Goal: Transaction & Acquisition: Purchase product/service

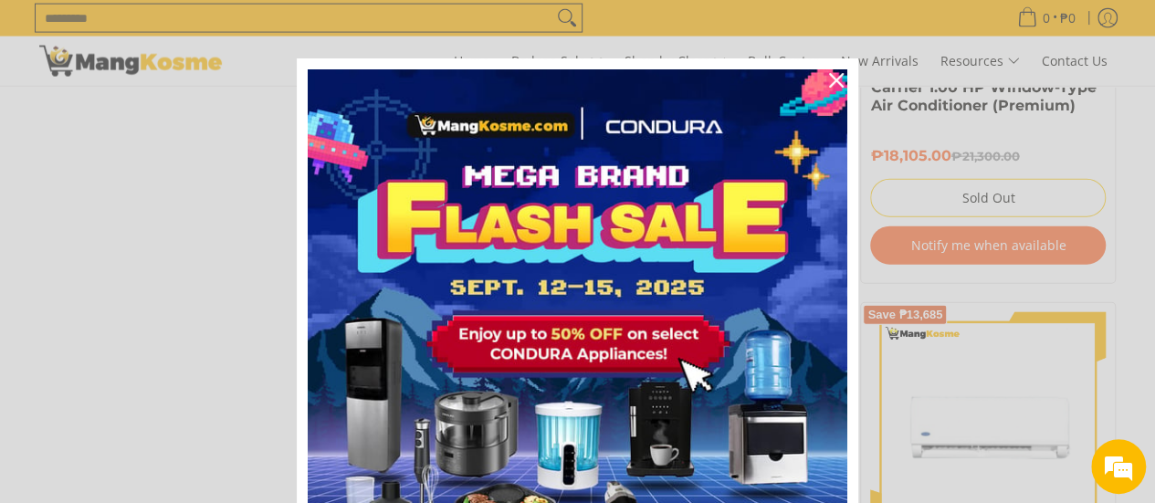
scroll to position [2100, 0]
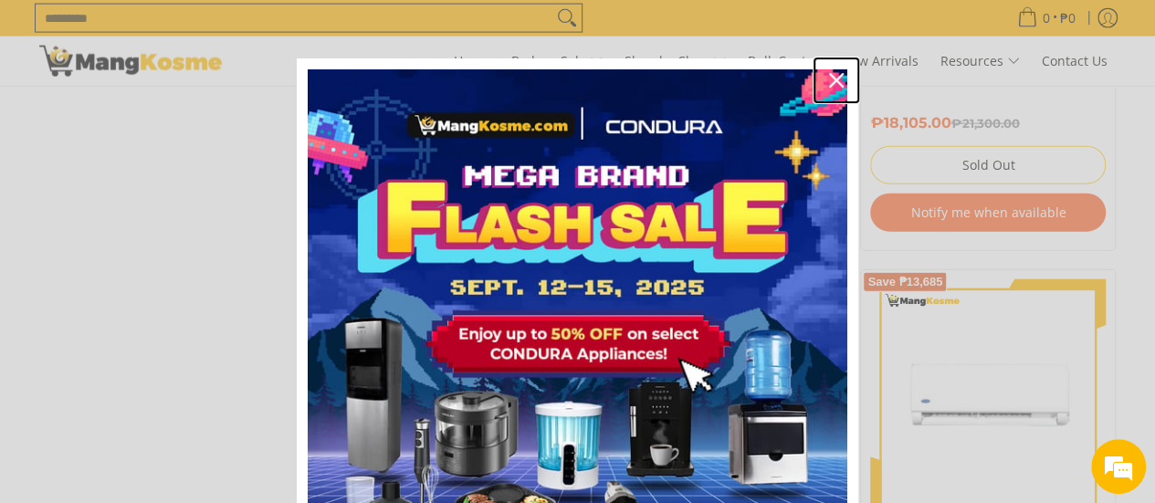
click at [829, 75] on icon "close icon" at bounding box center [836, 80] width 15 height 15
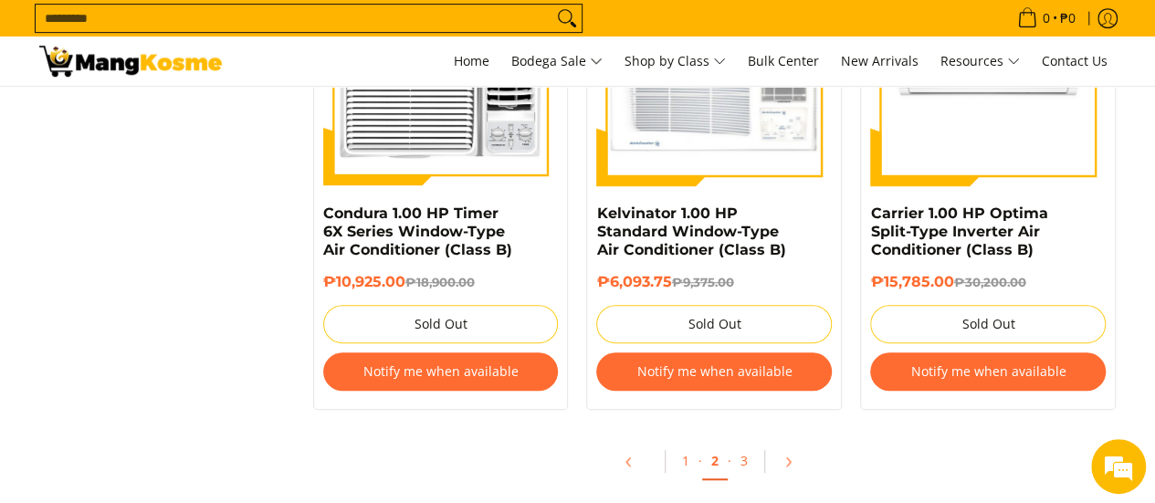
scroll to position [4017, 0]
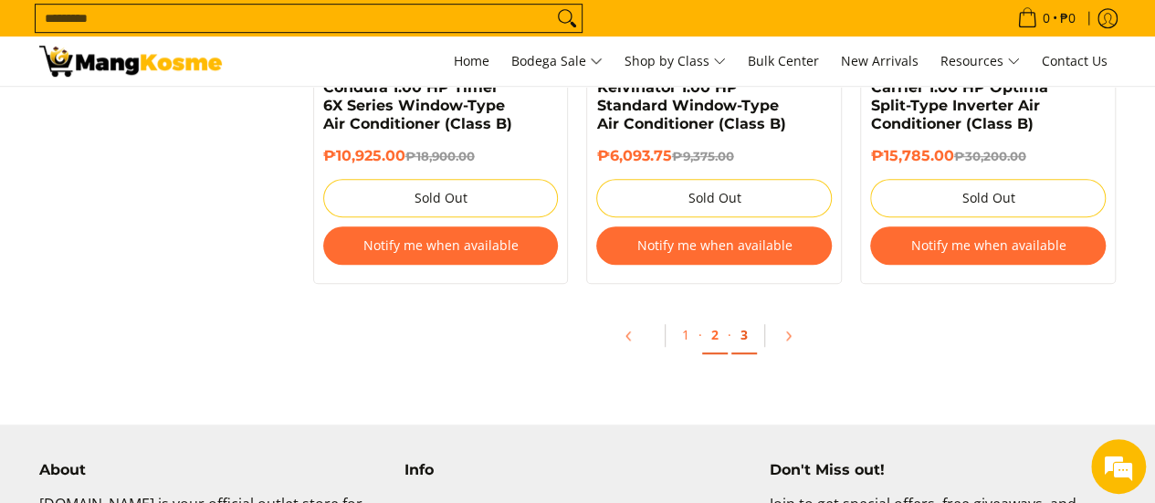
click at [736, 341] on link "3" at bounding box center [744, 335] width 26 height 37
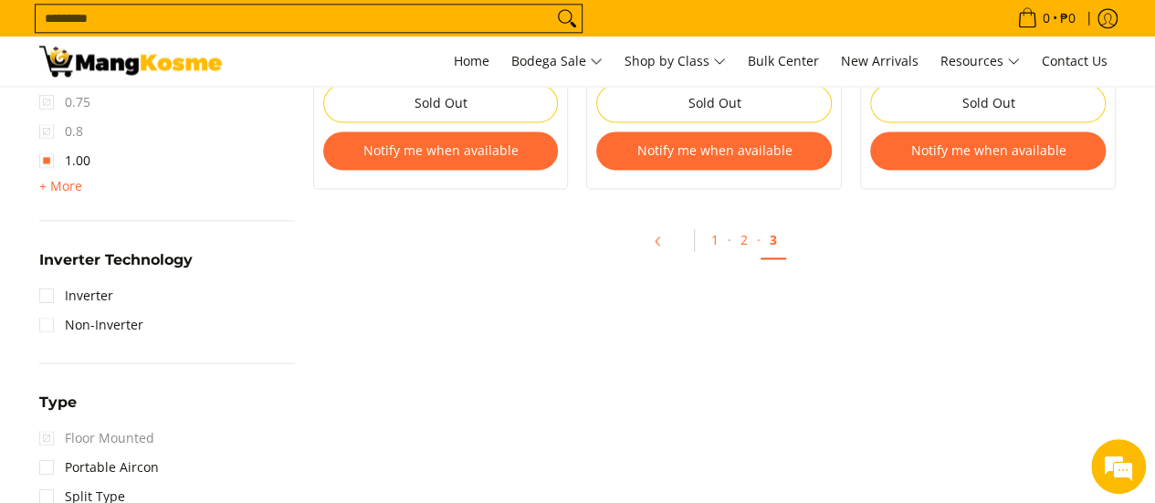
scroll to position [274, 0]
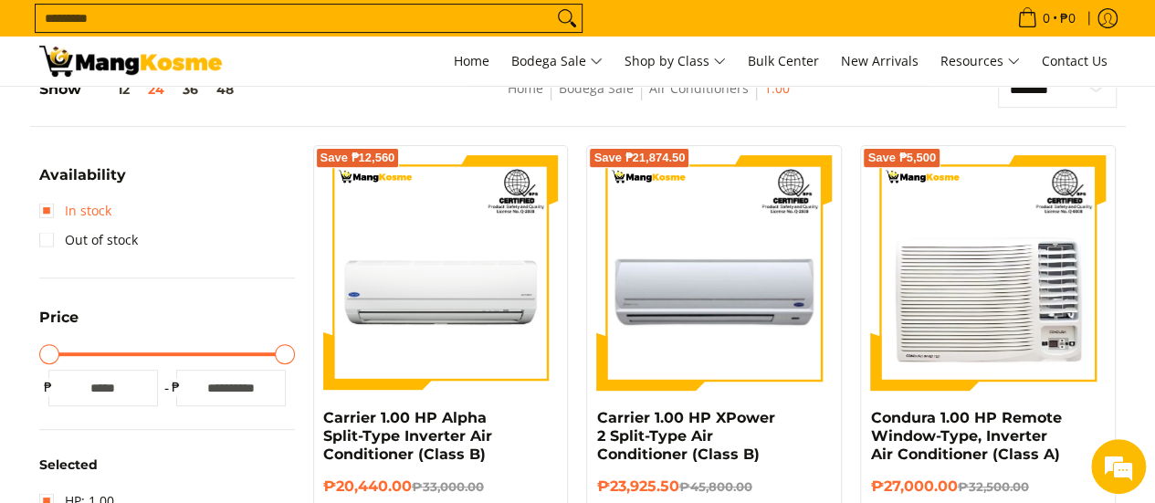
click at [42, 207] on link "In stock" at bounding box center [75, 210] width 72 height 29
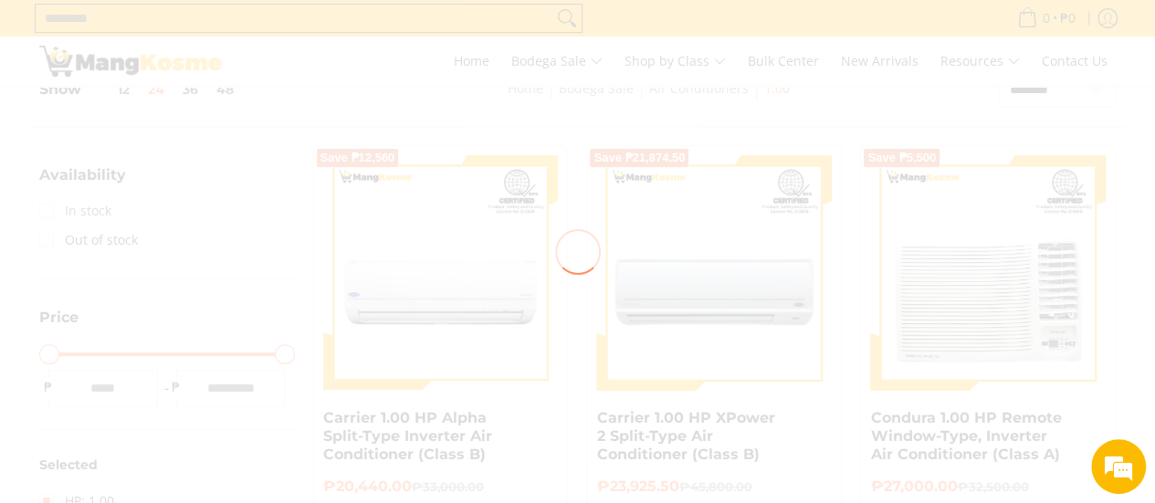
scroll to position [0, 0]
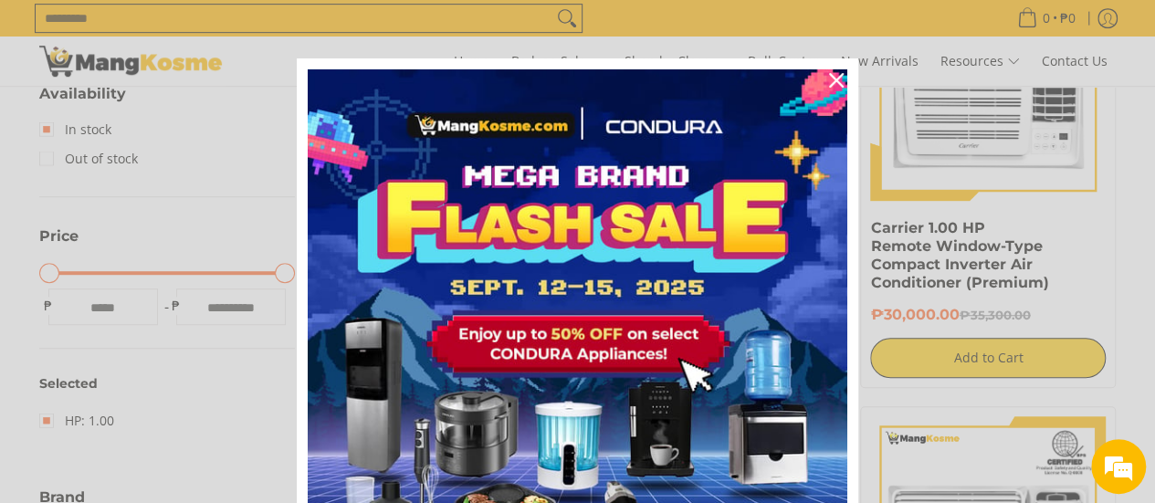
scroll to position [348, 0]
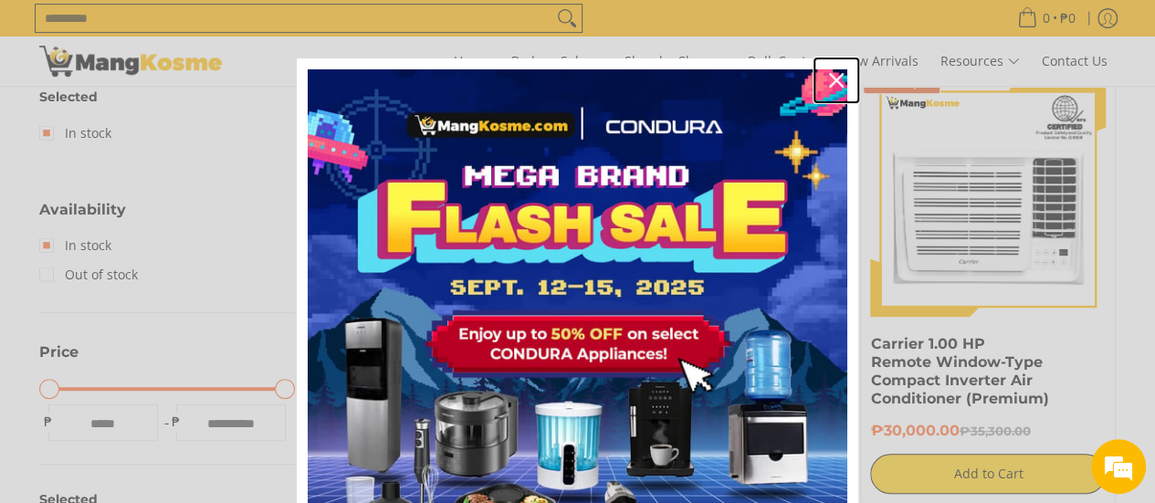
click at [829, 78] on icon "close icon" at bounding box center [836, 80] width 15 height 15
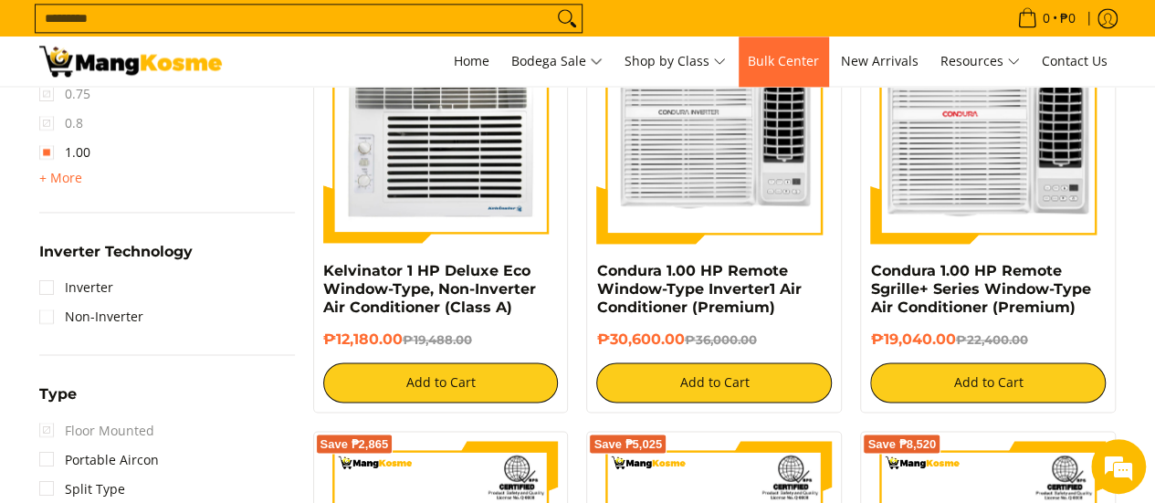
scroll to position [1261, 0]
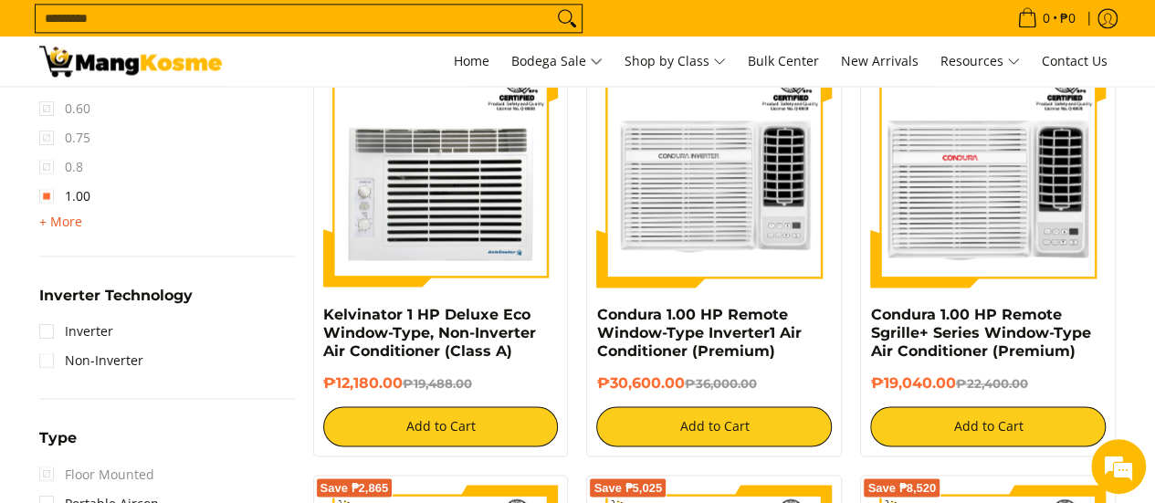
click at [66, 222] on span "+ More" at bounding box center [60, 222] width 43 height 15
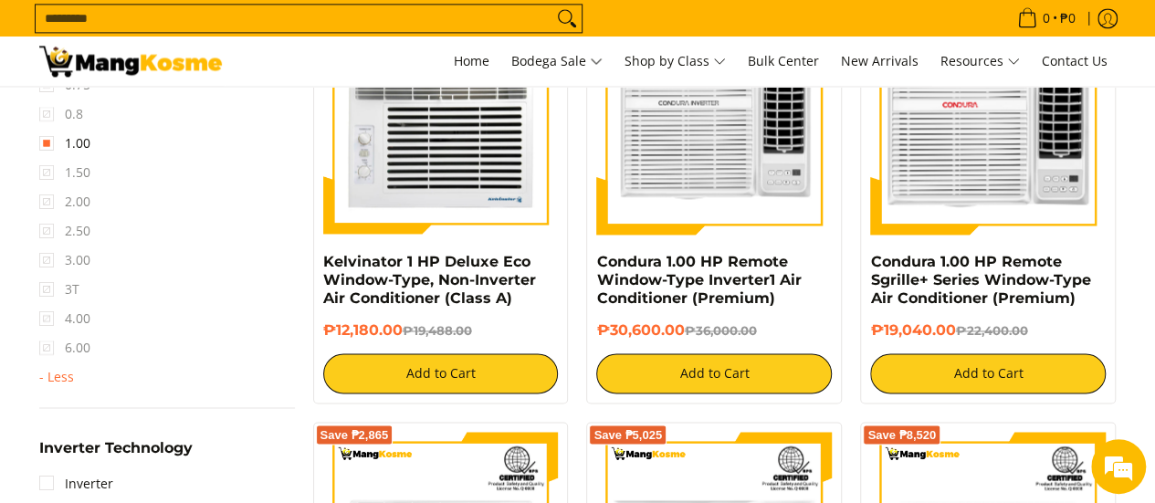
scroll to position [1352, 0]
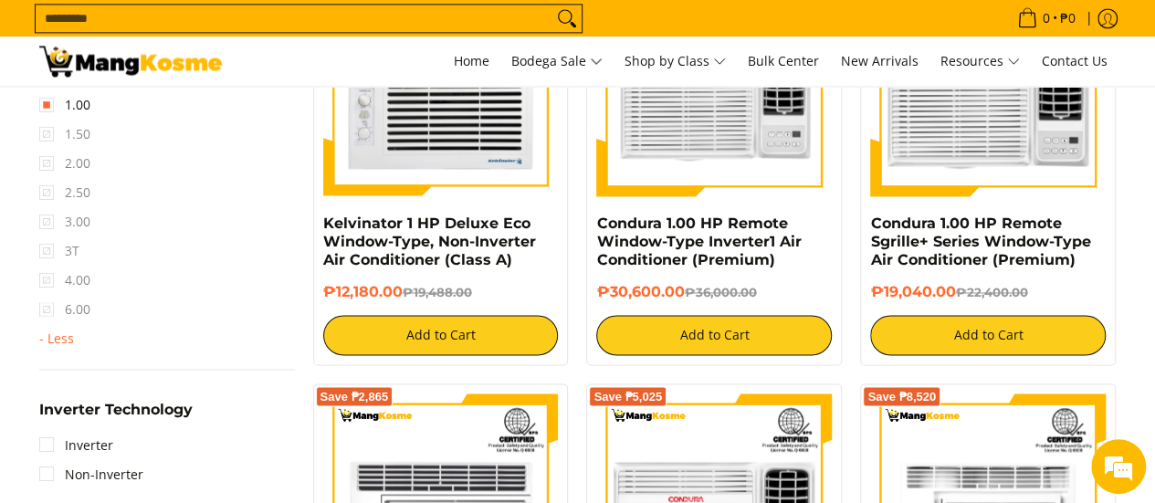
click at [46, 196] on span "2.50" at bounding box center [64, 192] width 51 height 29
click at [46, 192] on span "2.50" at bounding box center [64, 192] width 51 height 29
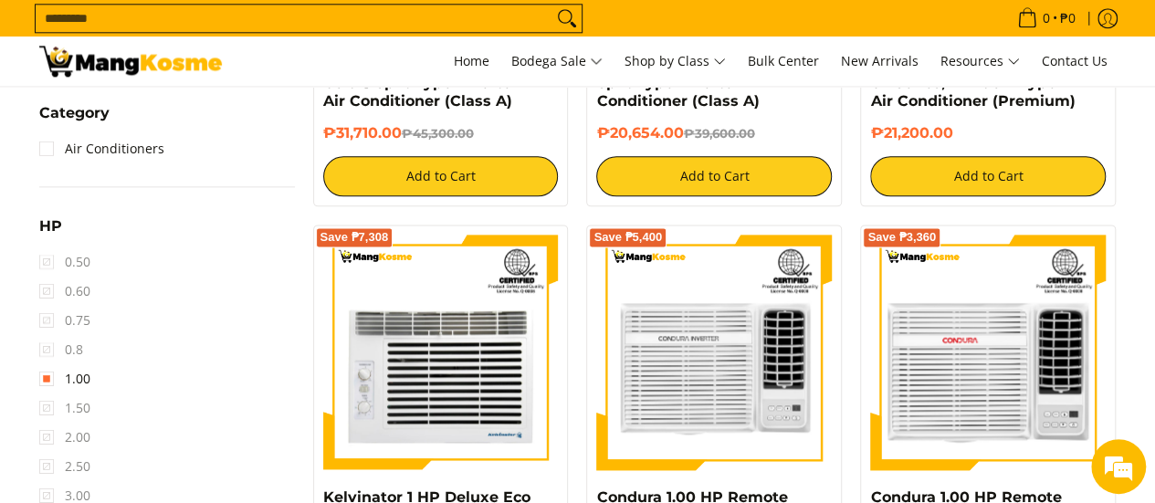
scroll to position [1261, 0]
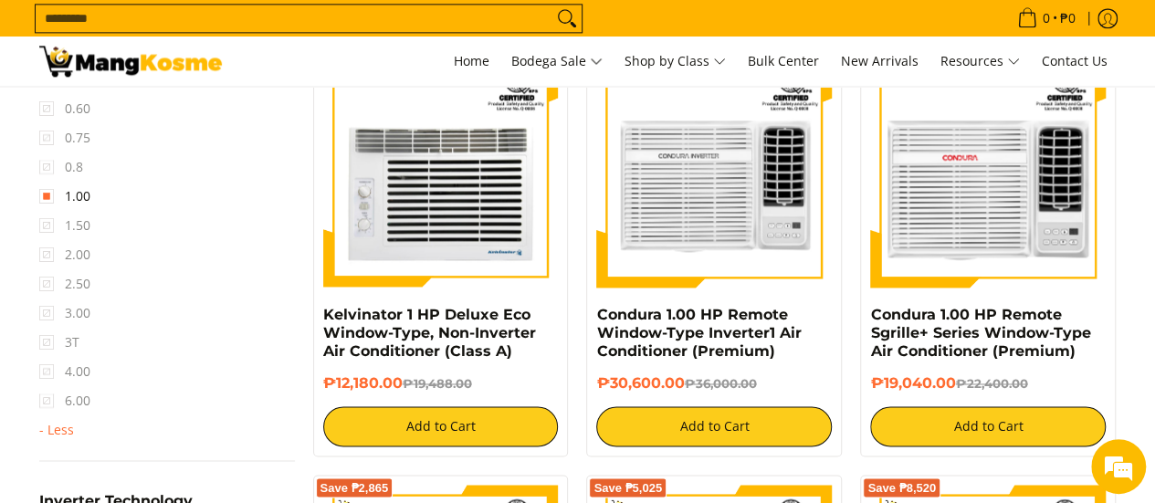
click at [44, 222] on span "1.50" at bounding box center [64, 225] width 51 height 29
click at [46, 293] on span "2.50" at bounding box center [64, 283] width 51 height 29
click at [47, 330] on span "3T" at bounding box center [59, 342] width 40 height 29
click at [42, 282] on span "2.50" at bounding box center [64, 283] width 51 height 29
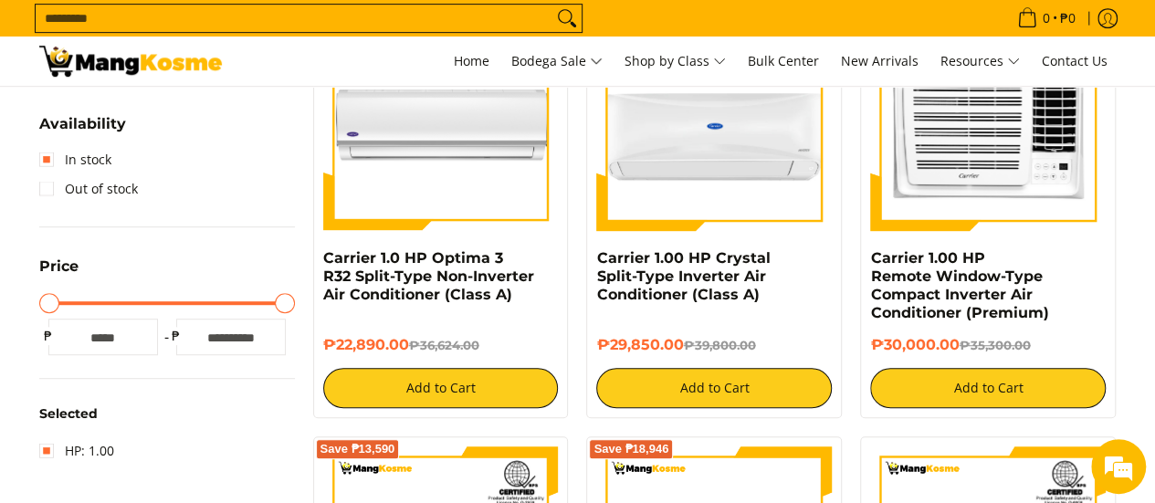
scroll to position [257, 0]
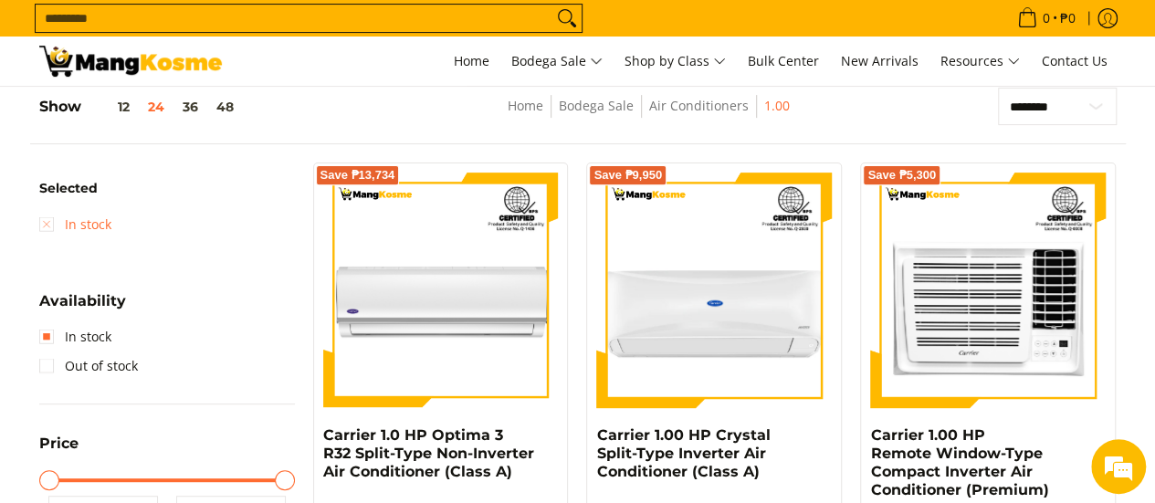
click at [45, 222] on link "In stock" at bounding box center [75, 224] width 72 height 29
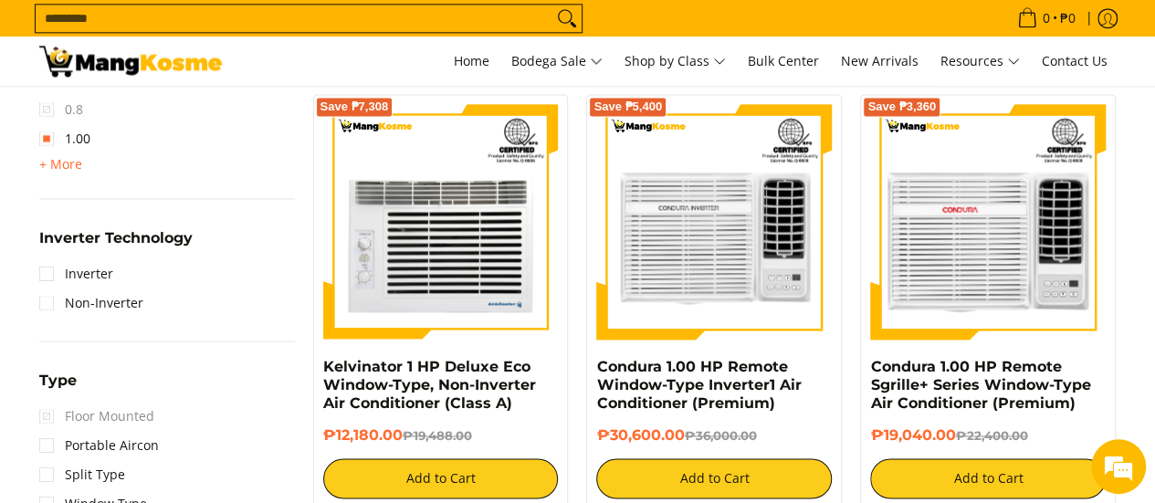
scroll to position [1170, 0]
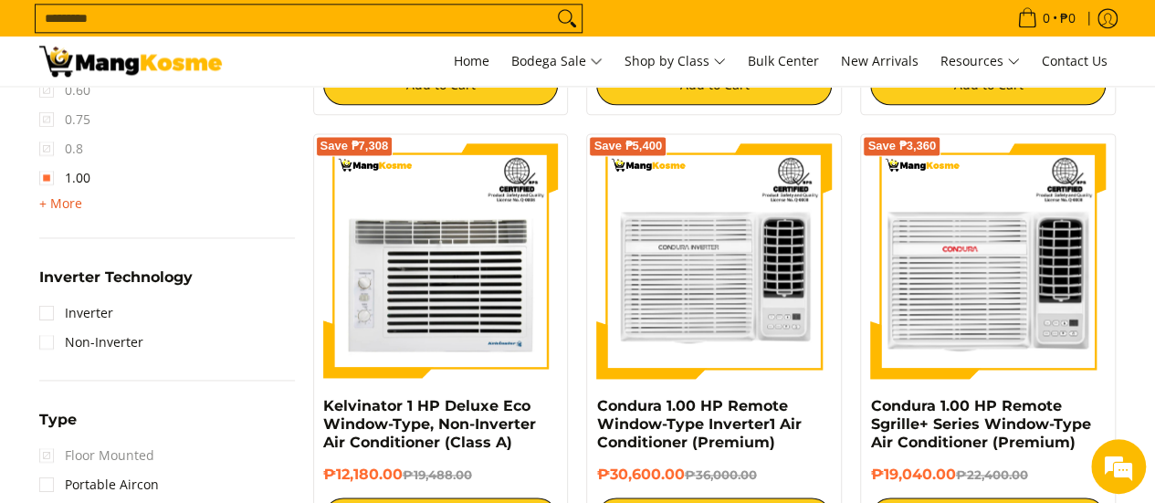
click at [54, 204] on span "+ More" at bounding box center [60, 203] width 43 height 15
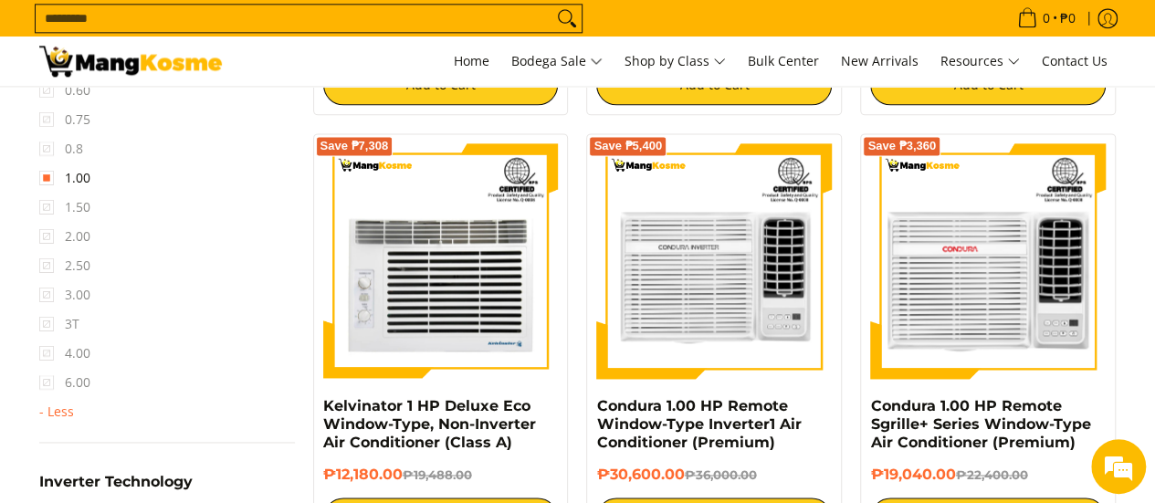
click at [47, 293] on span "3.00" at bounding box center [64, 294] width 51 height 29
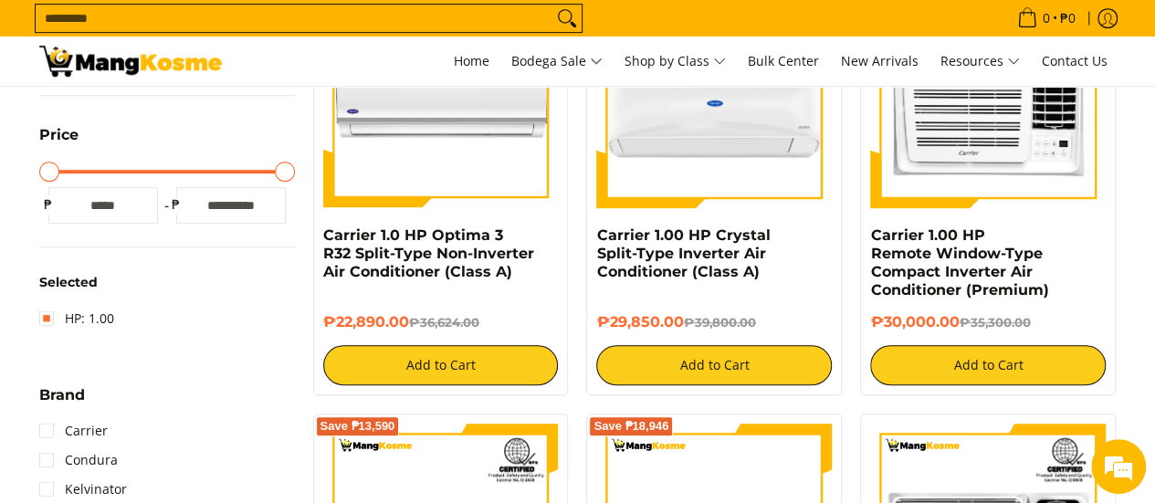
scroll to position [0, 0]
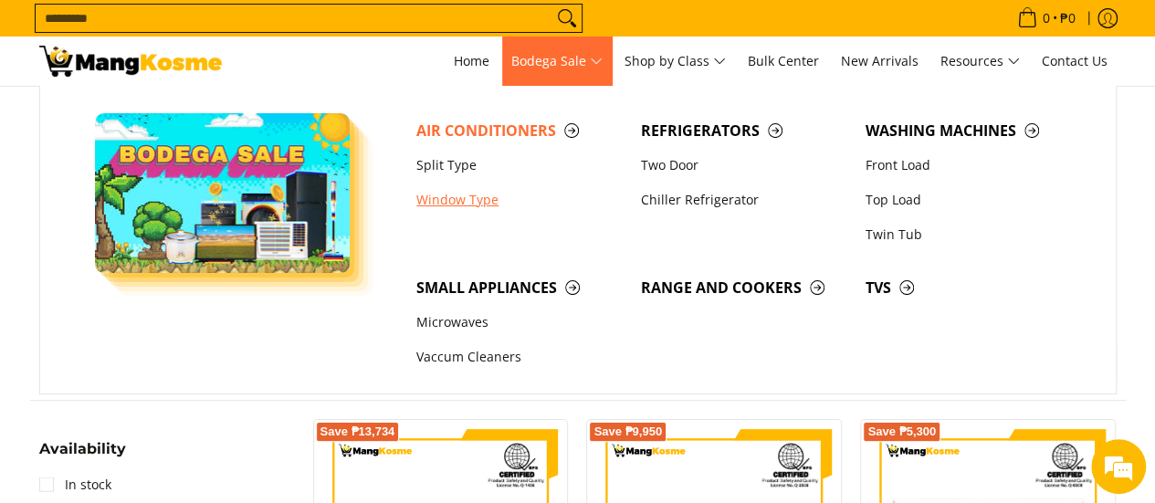
click at [443, 203] on link "Window Type" at bounding box center [519, 200] width 225 height 35
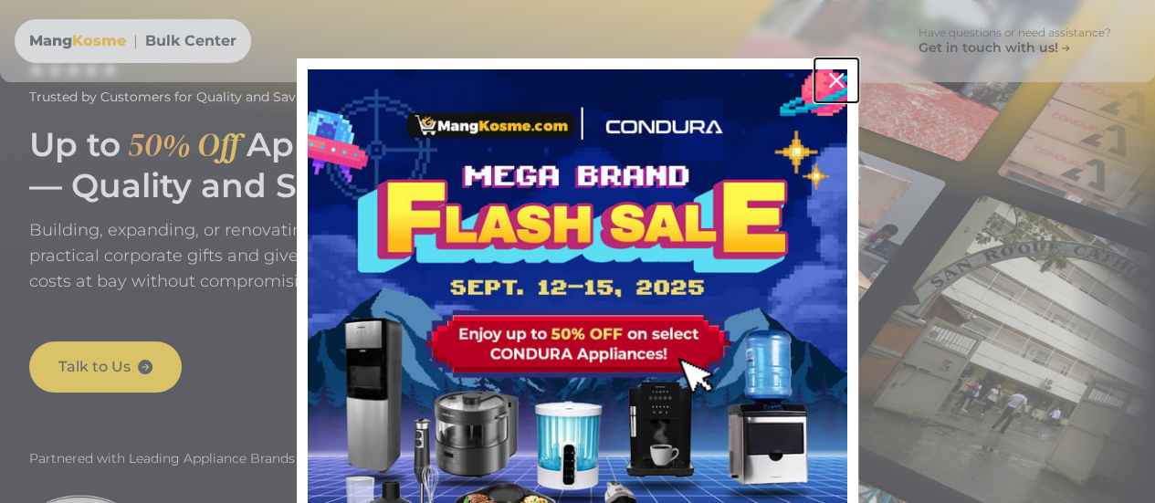
click at [834, 78] on icon "close icon" at bounding box center [836, 80] width 15 height 15
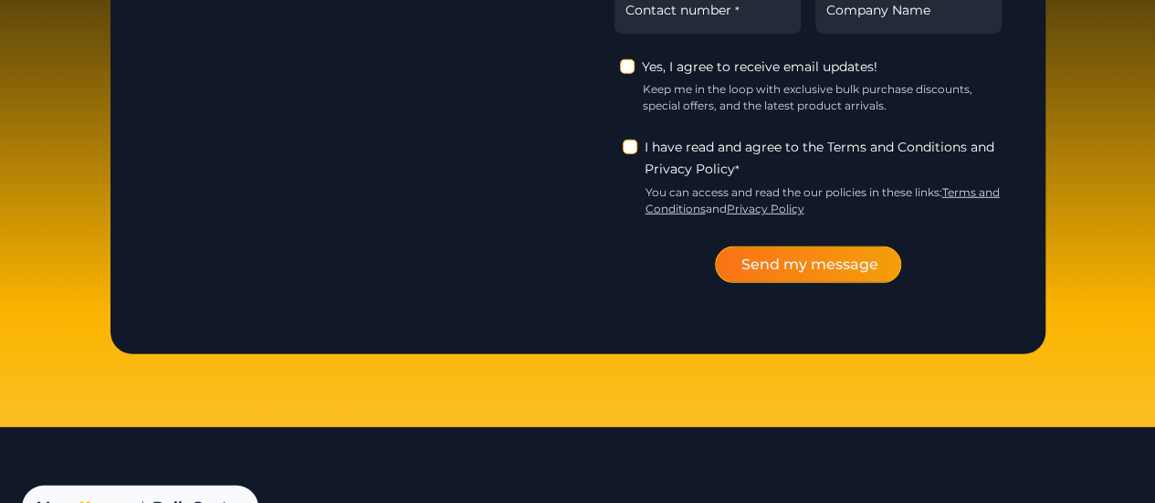
scroll to position [2897, 0]
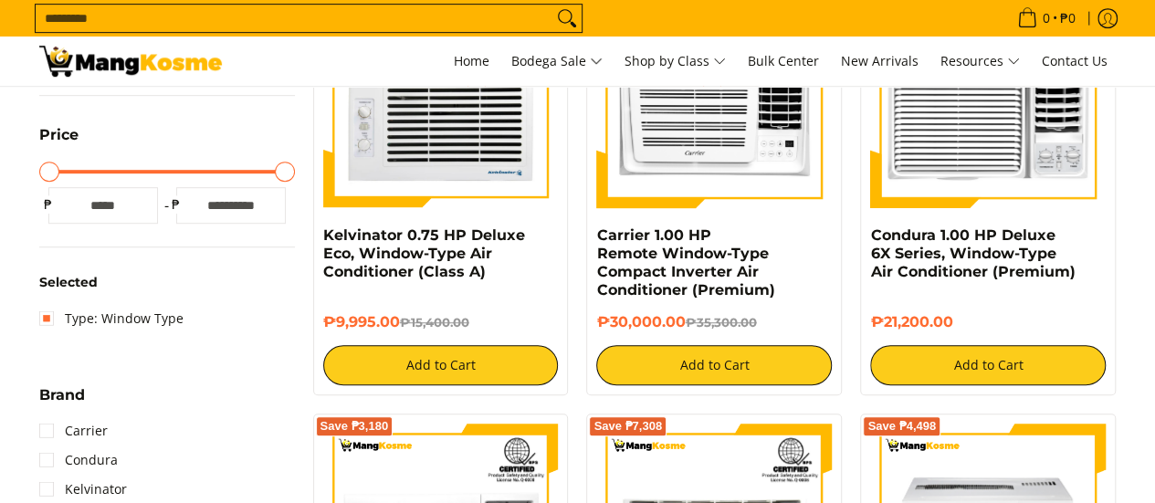
scroll to position [639, 0]
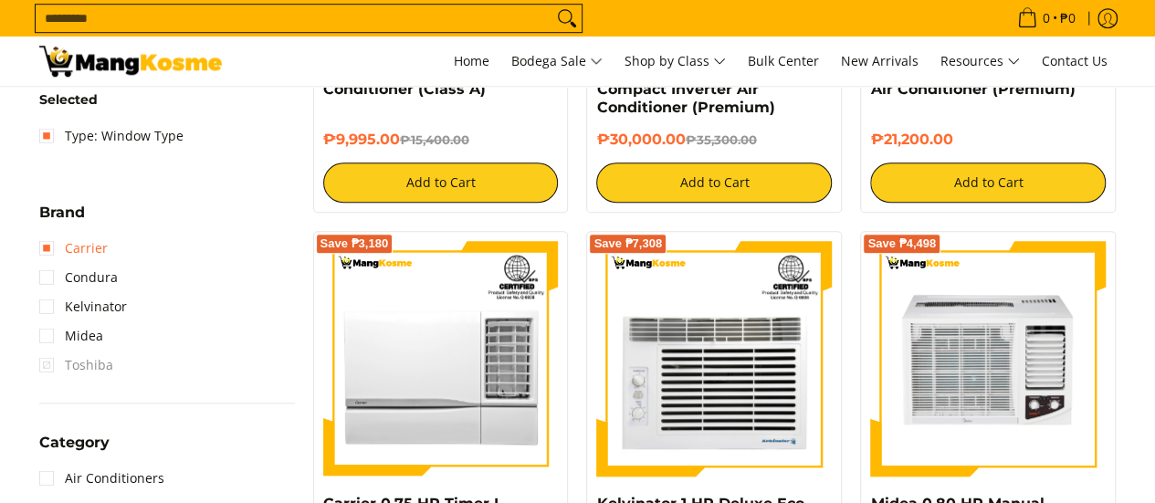
click at [93, 253] on link "Carrier" at bounding box center [73, 248] width 68 height 29
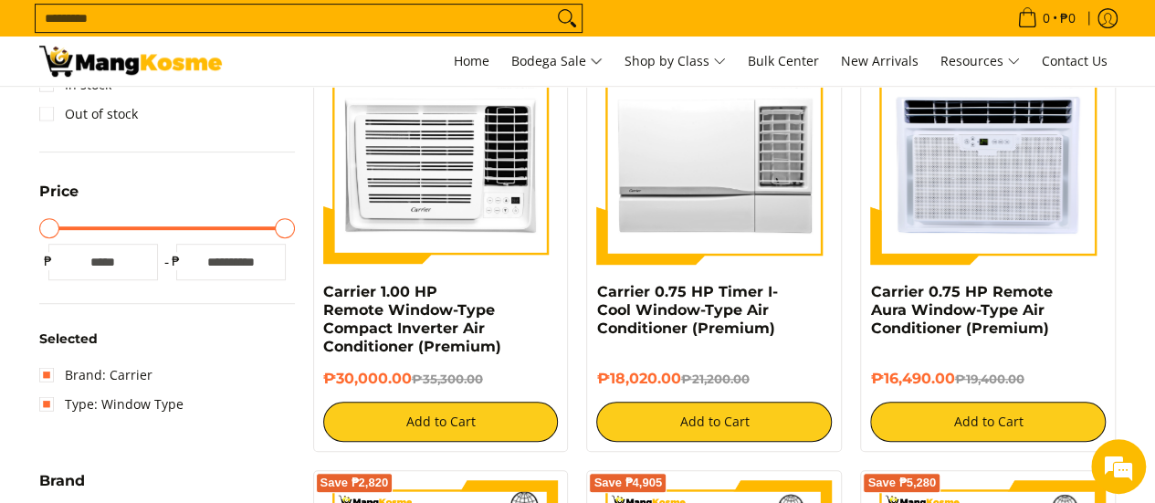
scroll to position [348, 0]
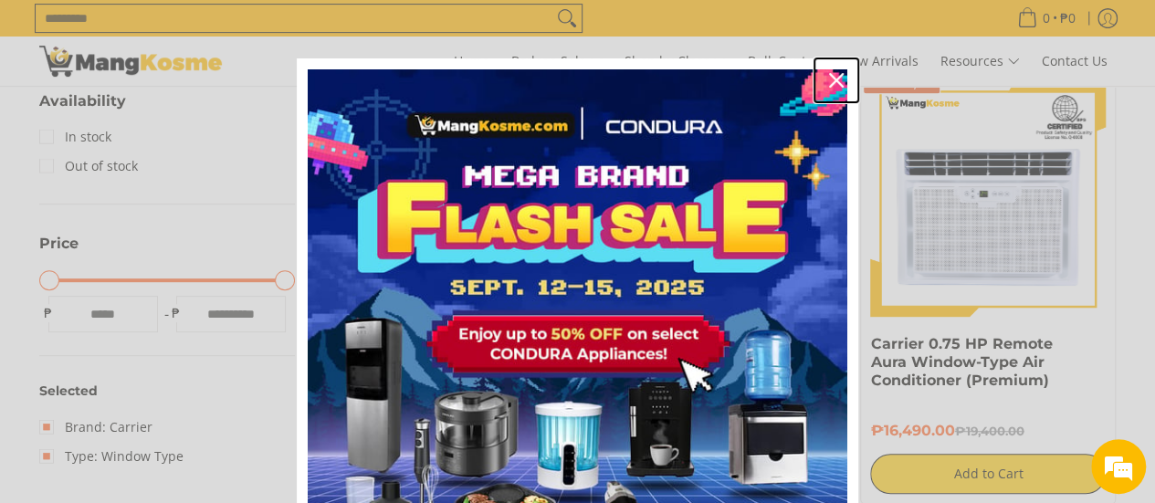
click at [829, 78] on icon "close icon" at bounding box center [836, 80] width 15 height 15
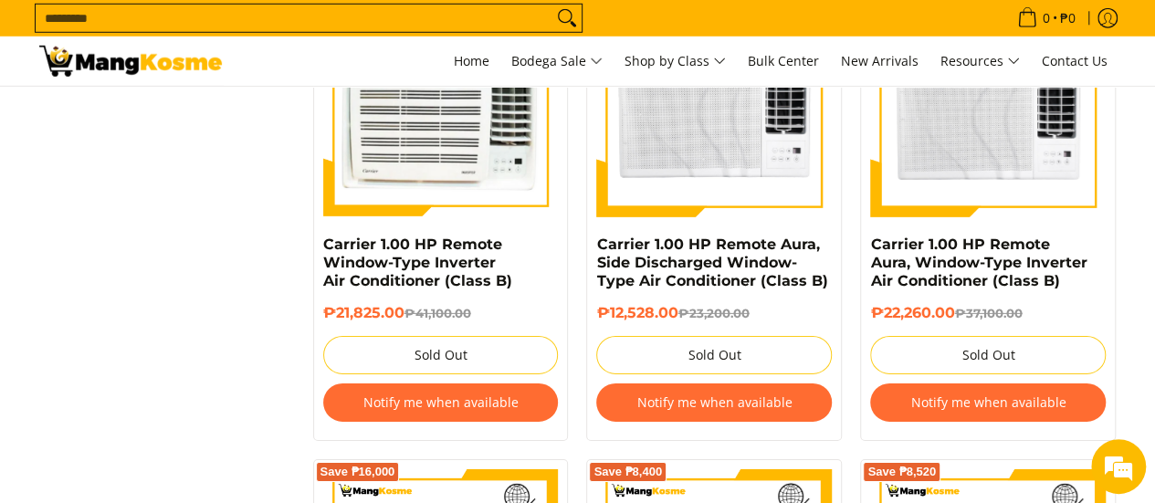
scroll to position [2722, 0]
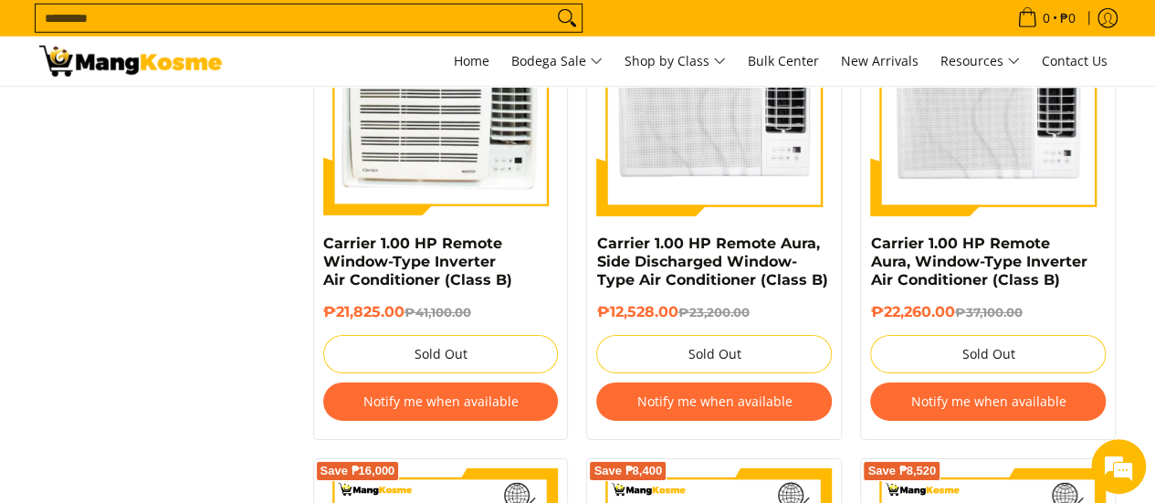
click at [1027, 403] on button "Notify me when available" at bounding box center [988, 402] width 236 height 38
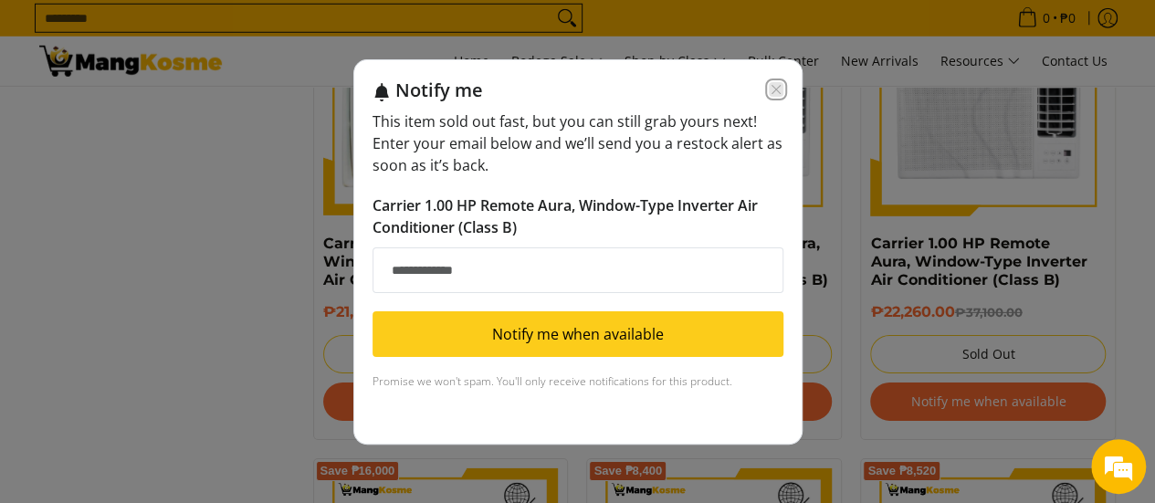
click at [775, 91] on icon "Close modal" at bounding box center [776, 89] width 15 height 15
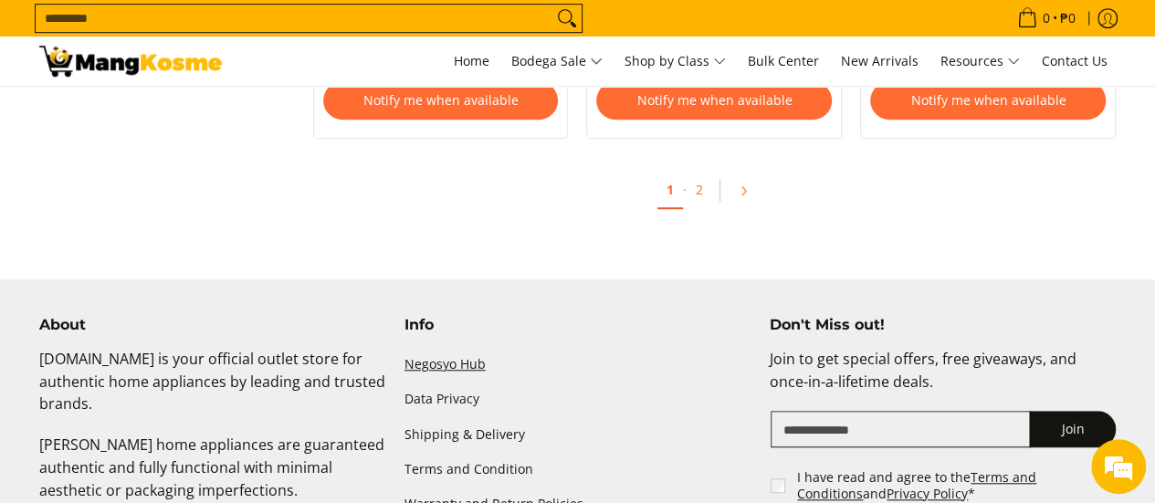
scroll to position [3909, 0]
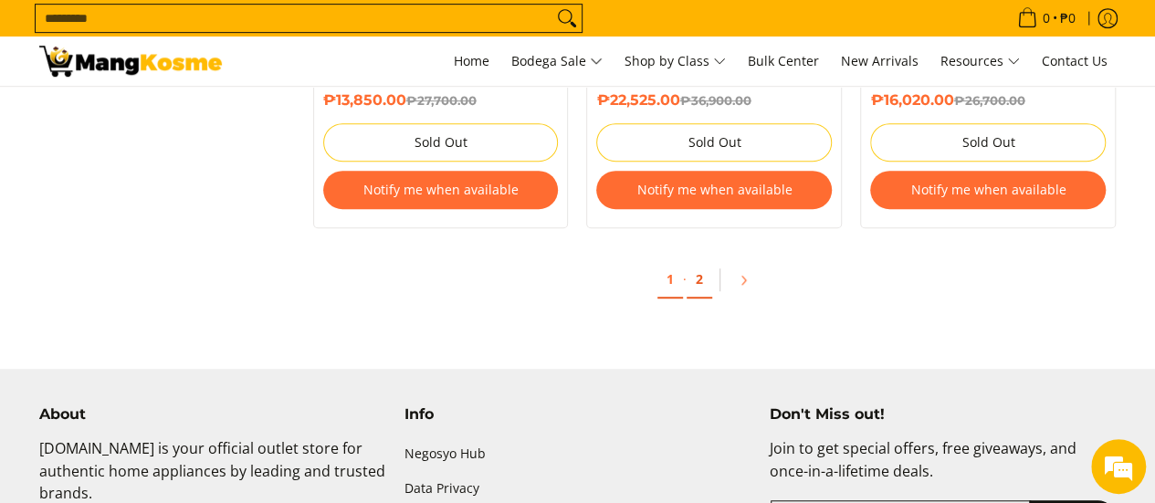
click at [703, 277] on link "2" at bounding box center [700, 279] width 26 height 37
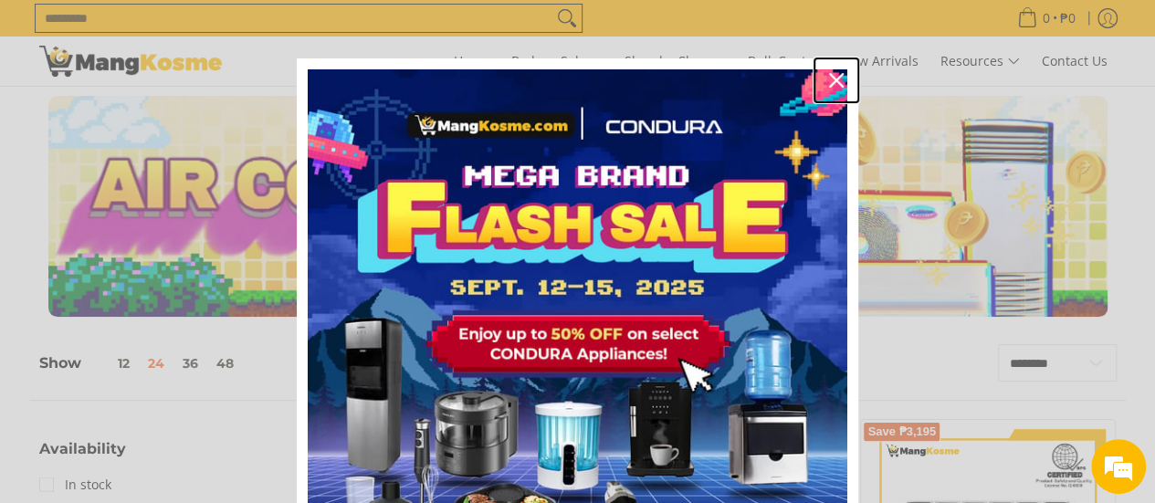
click at [829, 79] on icon "close icon" at bounding box center [836, 80] width 15 height 15
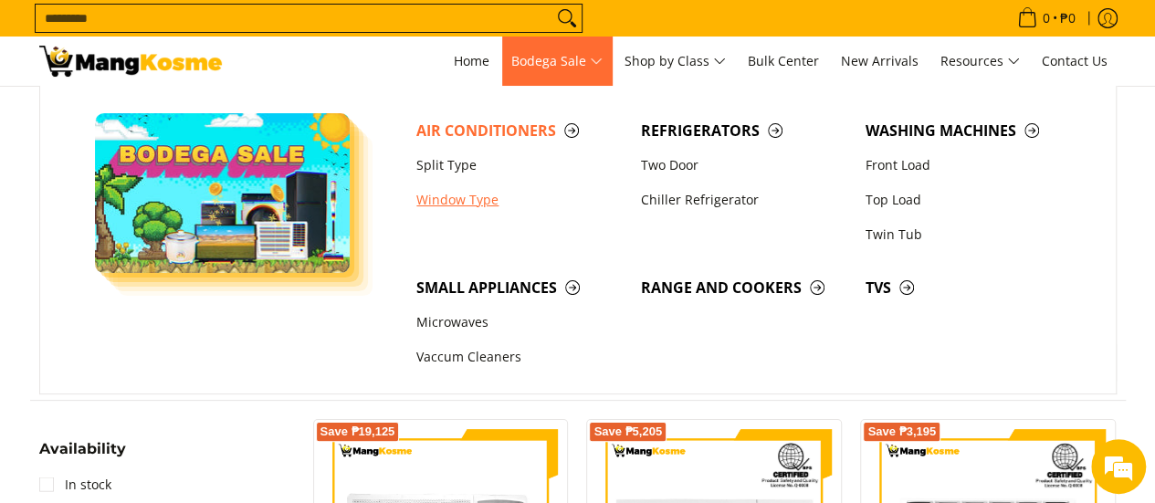
click at [438, 196] on link "Window Type" at bounding box center [519, 200] width 225 height 35
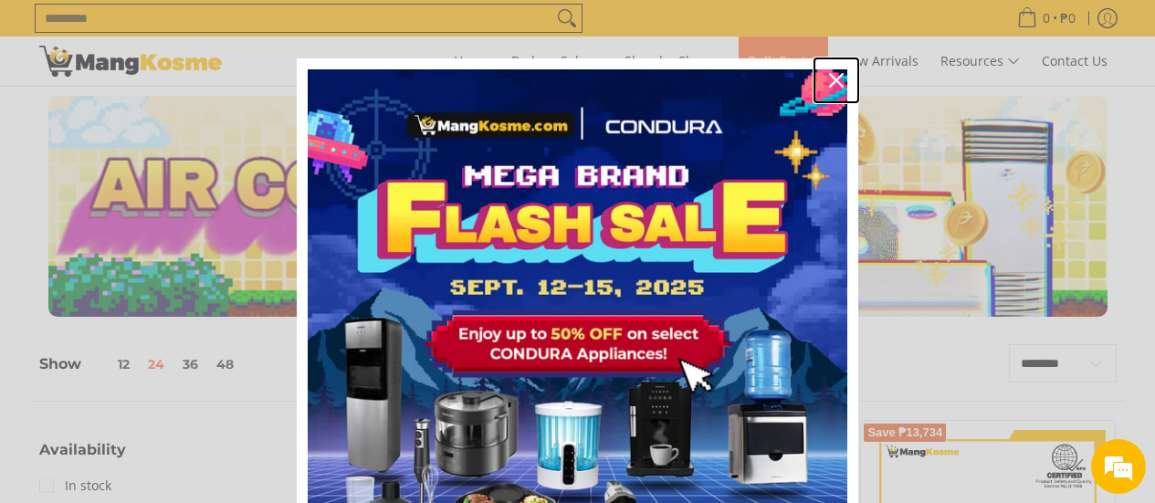
click at [831, 76] on icon "close icon" at bounding box center [836, 80] width 15 height 15
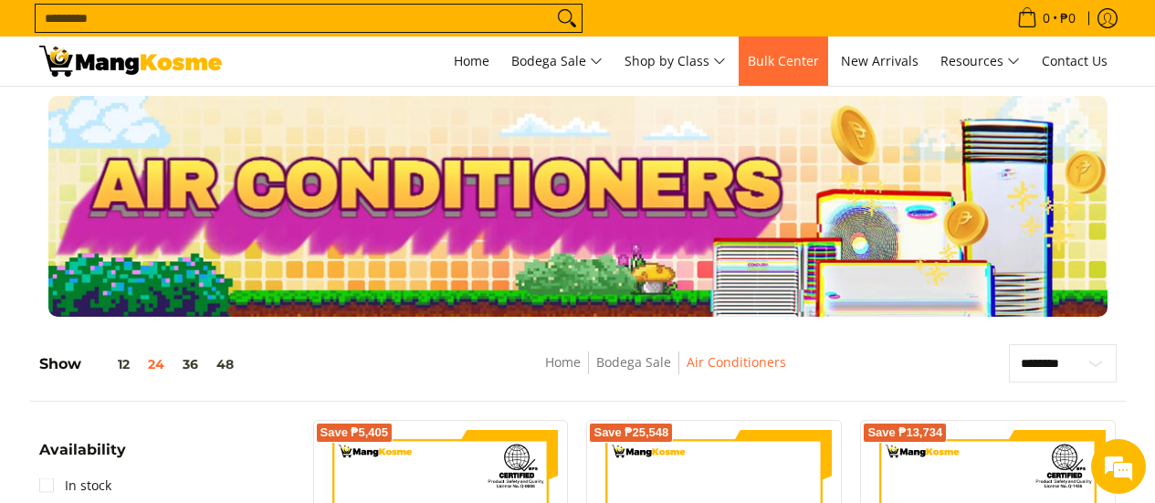
click at [828, 79] on link "Bulk Center" at bounding box center [783, 61] width 89 height 49
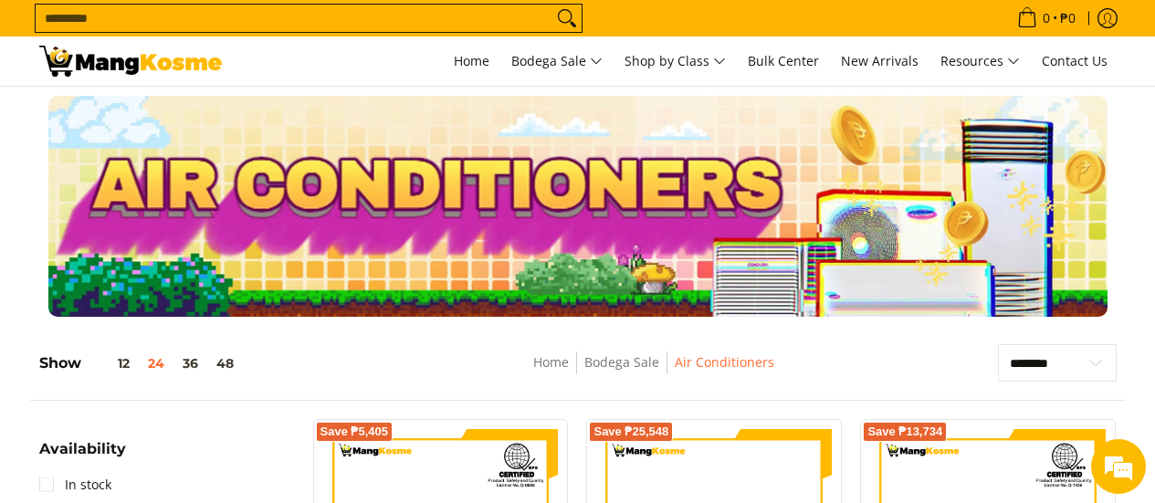
click at [65, 261] on div at bounding box center [577, 206] width 1077 height 221
